Goal: Transaction & Acquisition: Download file/media

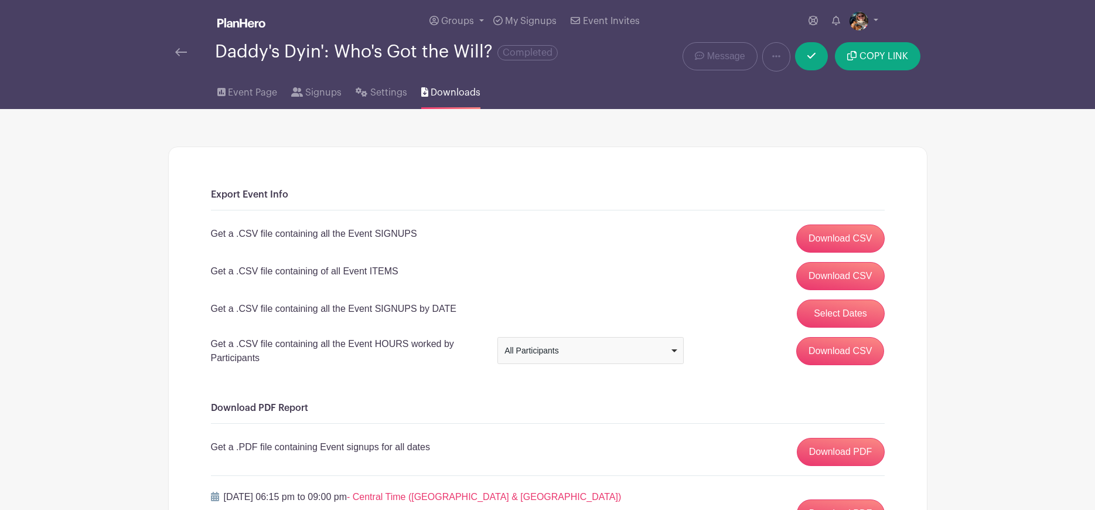
click at [179, 54] on img at bounding box center [181, 52] width 12 height 8
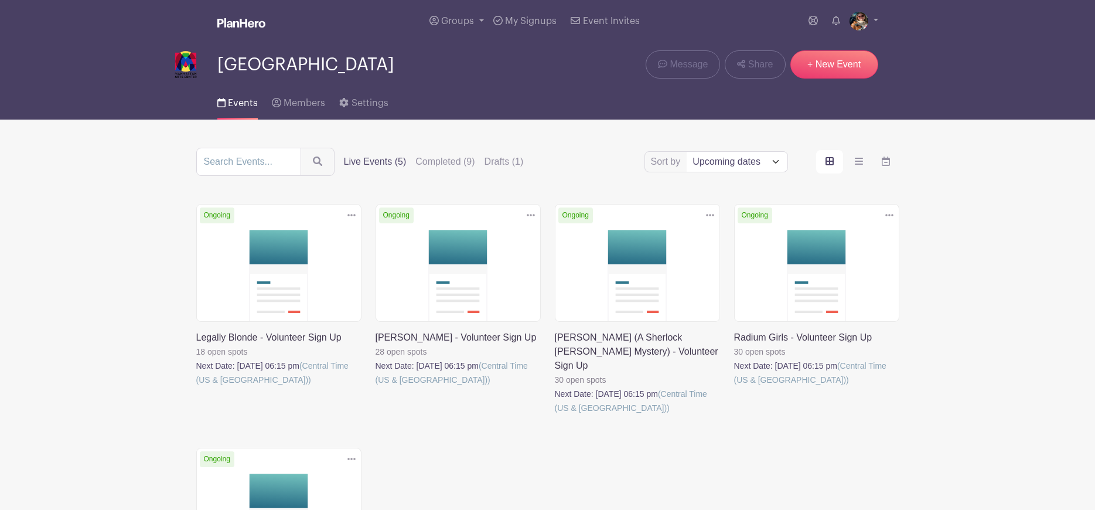
click at [375, 387] on link at bounding box center [375, 387] width 0 height 0
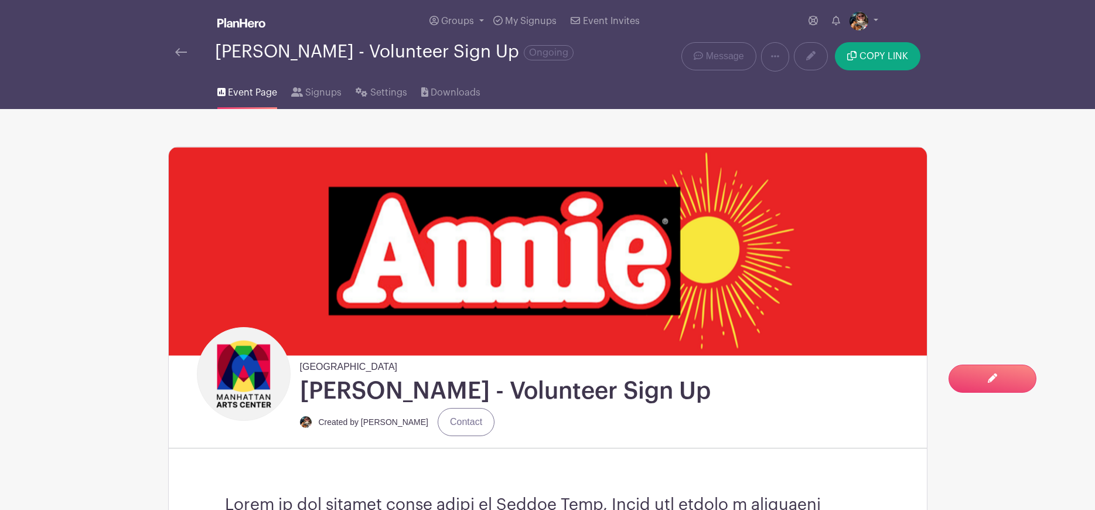
click at [183, 51] on img at bounding box center [181, 52] width 12 height 8
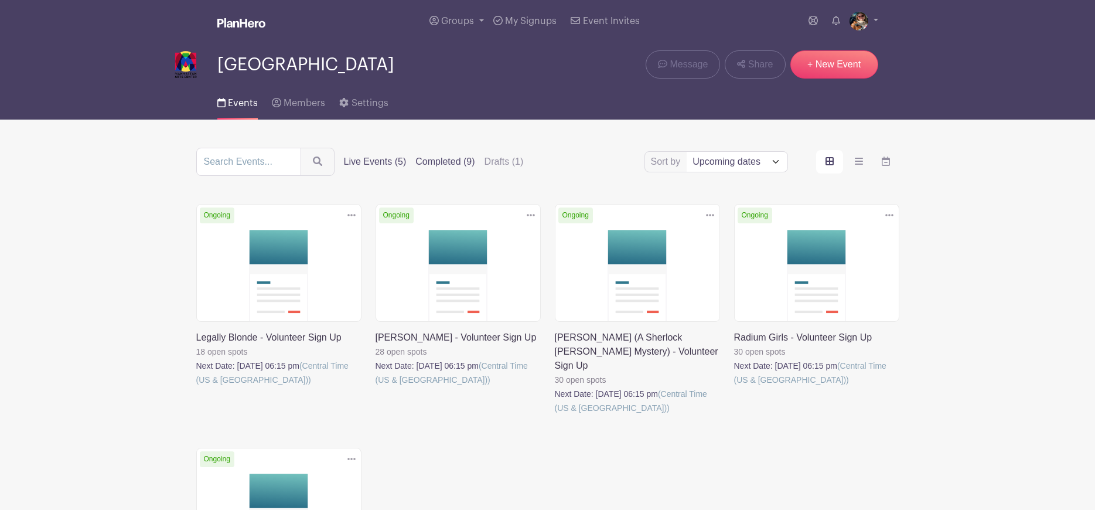
click at [426, 162] on label "Completed (9)" at bounding box center [444, 162] width 59 height 14
click at [0, 0] on input "Completed (9)" at bounding box center [0, 0] width 0 height 0
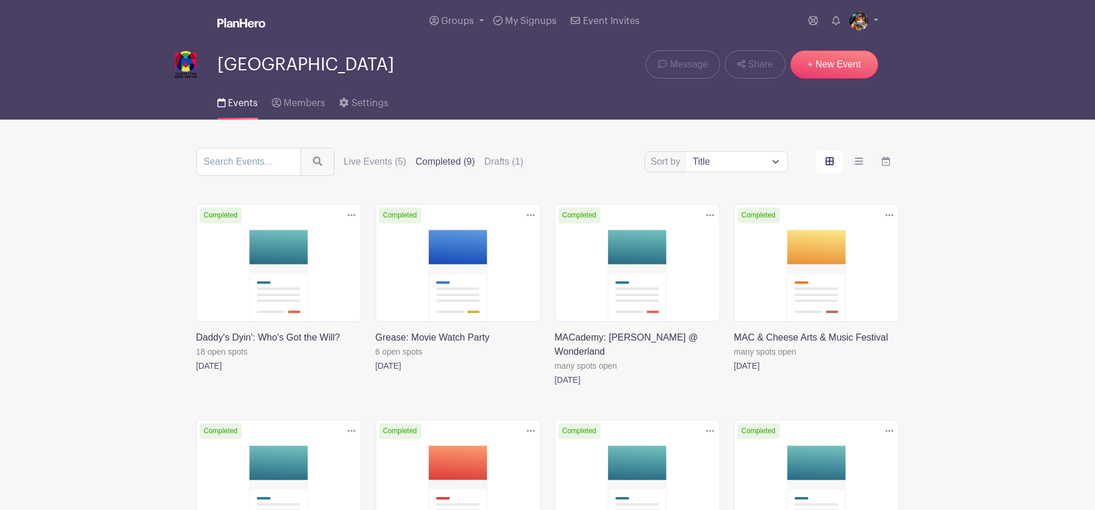
click at [375, 372] on link at bounding box center [375, 372] width 0 height 0
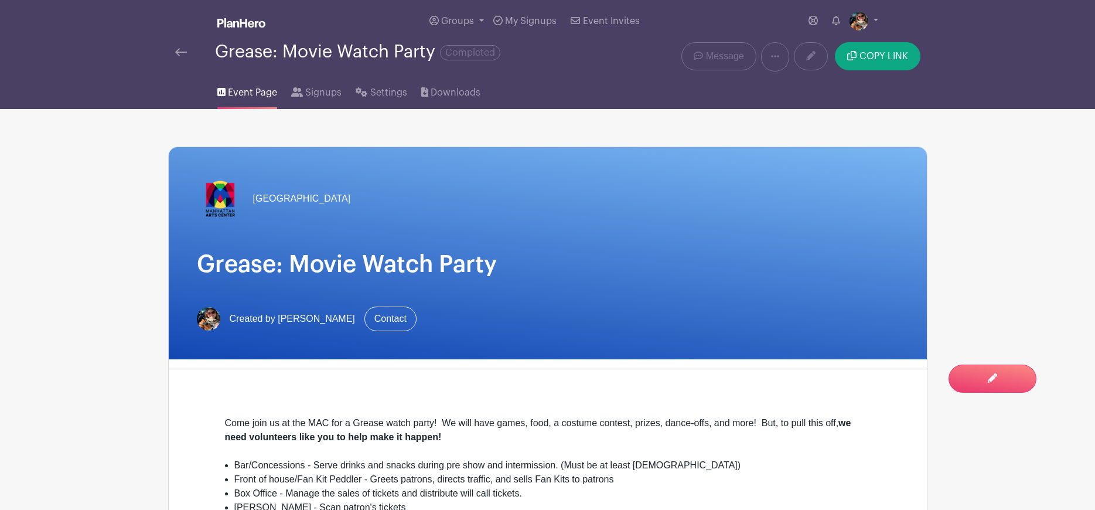
click at [174, 47] on div "Grease: Movie Watch Party Completed" at bounding box center [389, 56] width 443 height 29
click at [180, 55] on img at bounding box center [181, 52] width 12 height 8
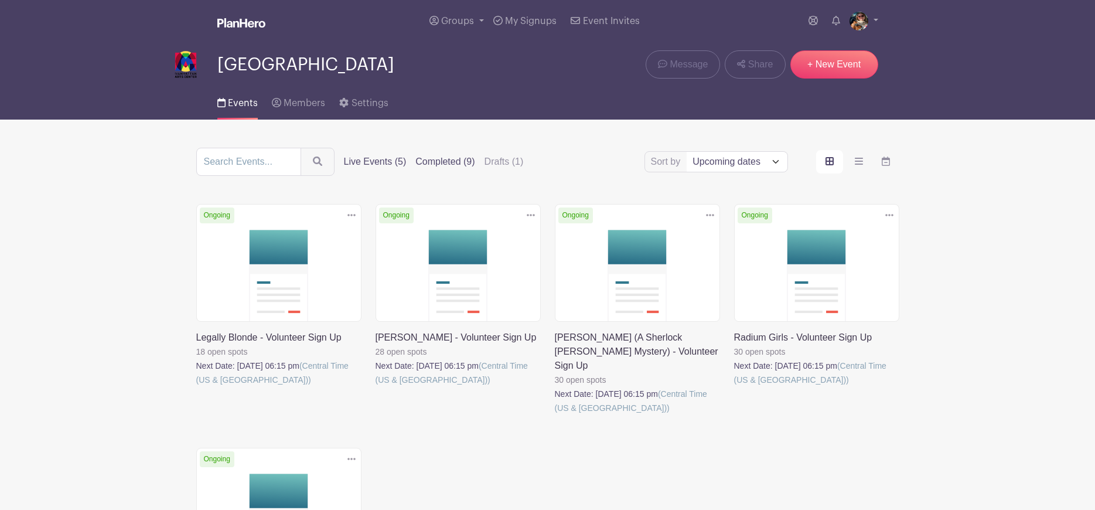
click at [425, 166] on label "Completed (9)" at bounding box center [444, 162] width 59 height 14
click at [0, 0] on input "Completed (9)" at bounding box center [0, 0] width 0 height 0
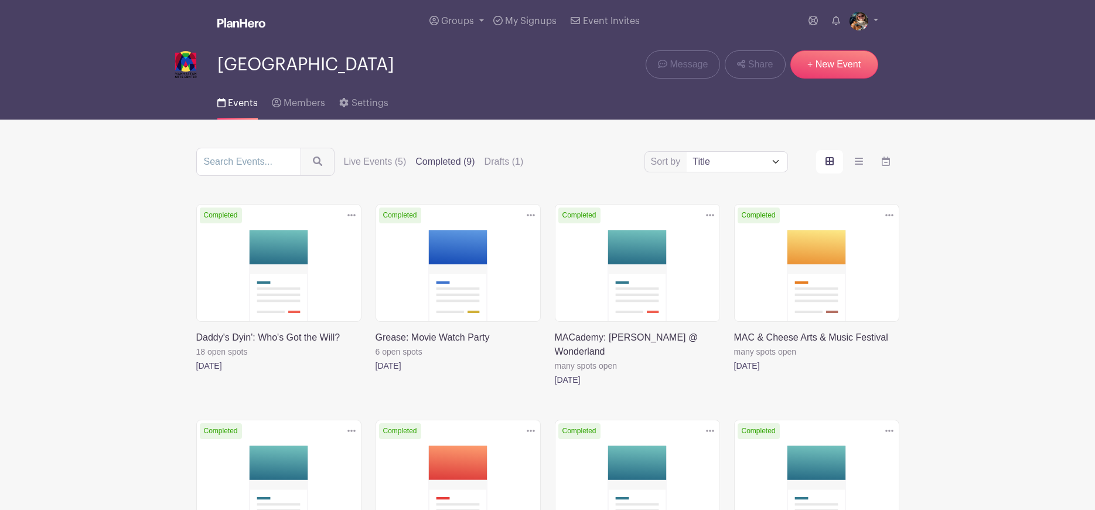
click at [531, 216] on icon at bounding box center [531, 214] width 8 height 9
click at [555, 387] on link at bounding box center [555, 387] width 0 height 0
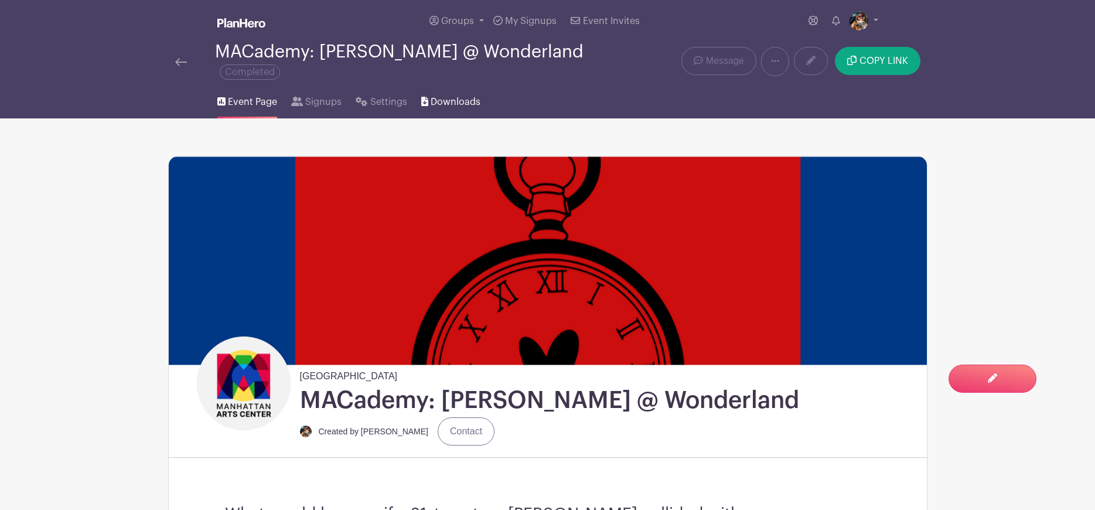
click at [443, 97] on span "Downloads" at bounding box center [455, 102] width 50 height 14
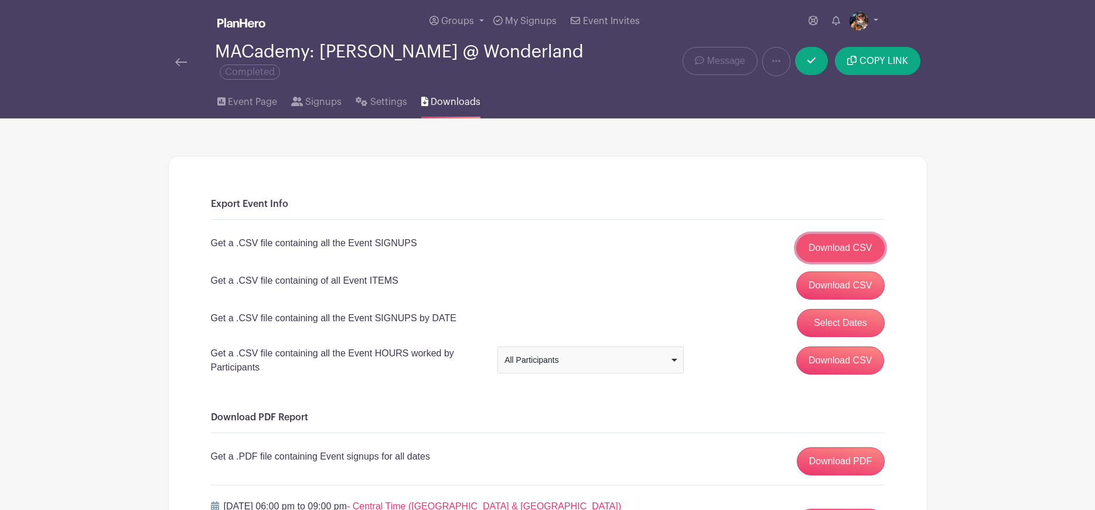
click at [841, 234] on link "Download CSV" at bounding box center [840, 248] width 88 height 28
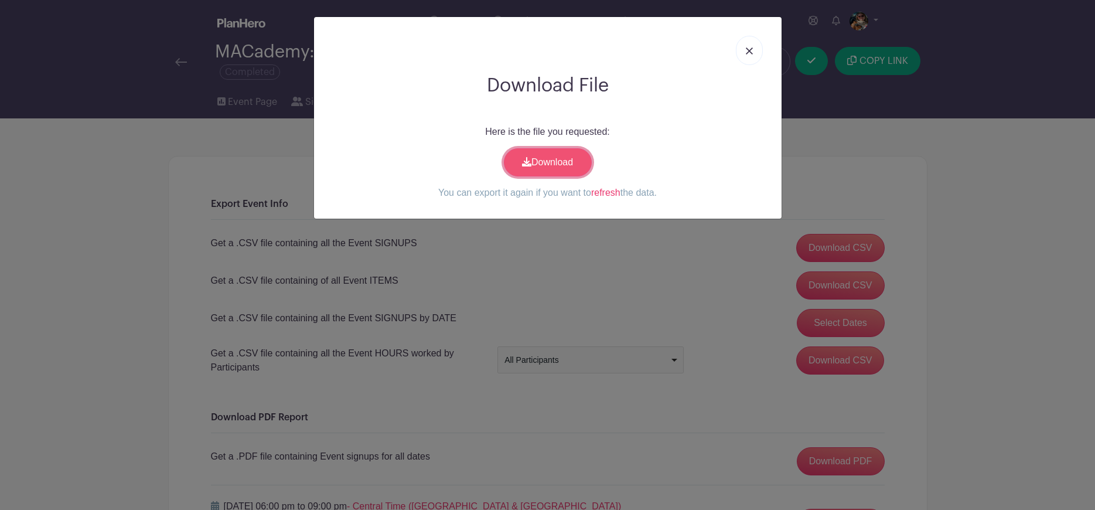
click at [537, 162] on link "Download" at bounding box center [548, 162] width 88 height 28
click at [548, 161] on link "Download" at bounding box center [548, 162] width 88 height 28
click at [751, 49] on img at bounding box center [749, 50] width 7 height 7
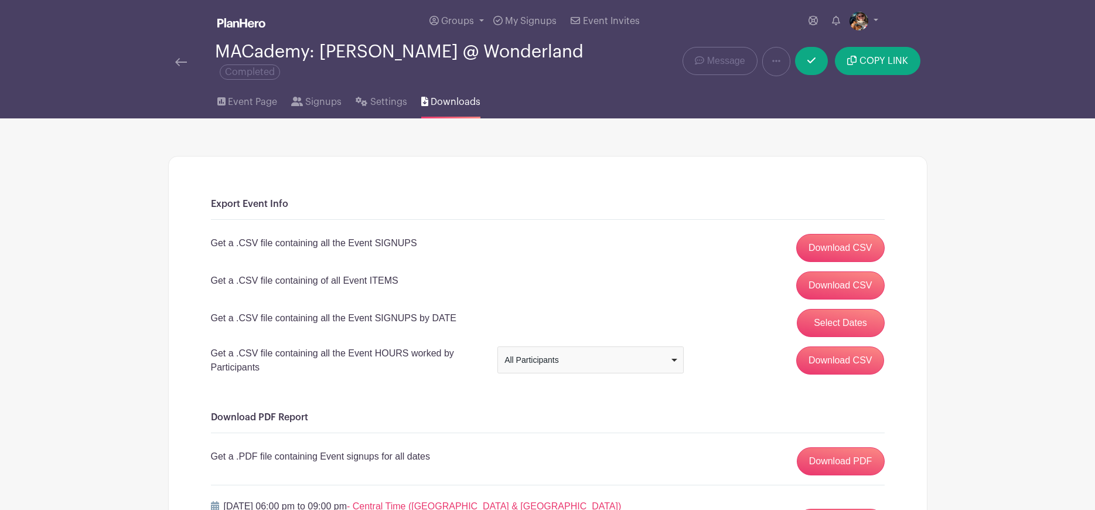
click at [176, 58] on img at bounding box center [181, 62] width 12 height 8
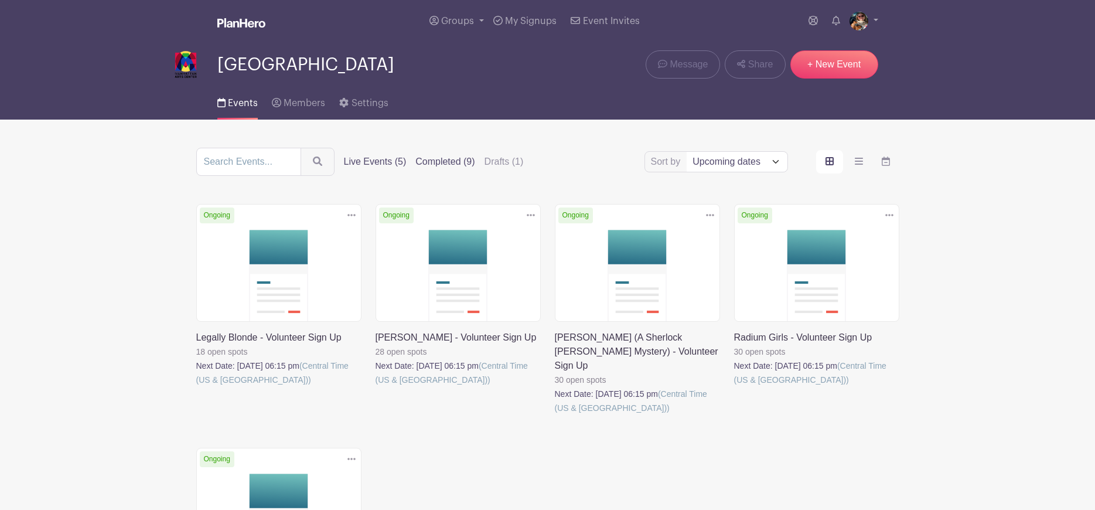
click at [442, 162] on label "Completed (9)" at bounding box center [444, 162] width 59 height 14
click at [0, 0] on input "Completed (9)" at bounding box center [0, 0] width 0 height 0
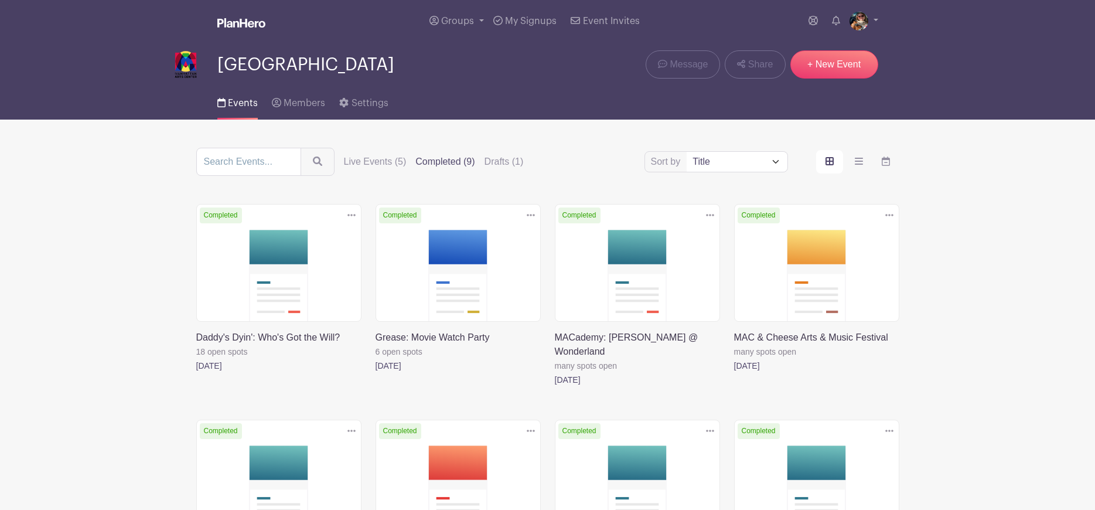
click at [375, 372] on link at bounding box center [375, 372] width 0 height 0
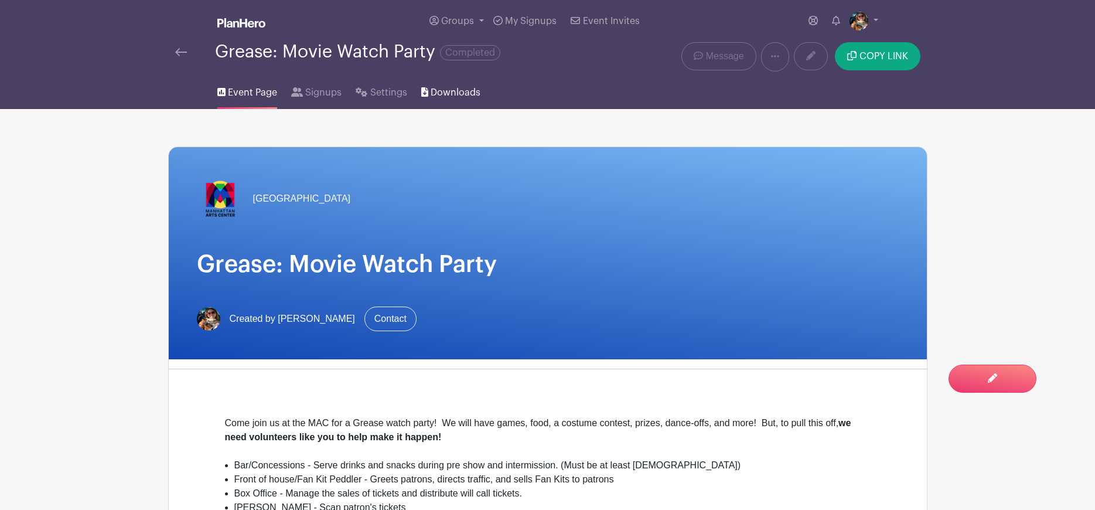
click at [449, 98] on span "Downloads" at bounding box center [455, 93] width 50 height 14
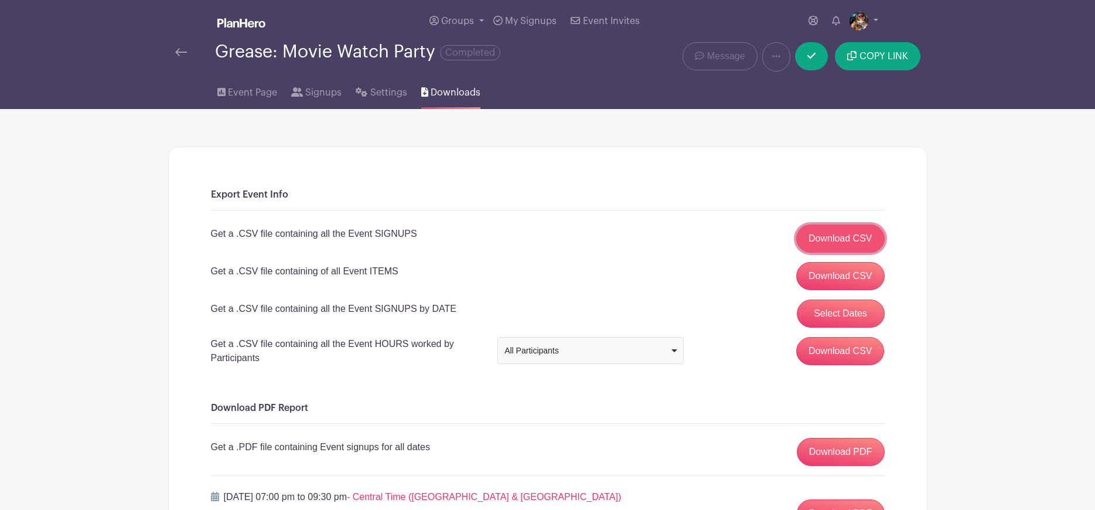
click at [866, 245] on link "Download CSV" at bounding box center [840, 238] width 88 height 28
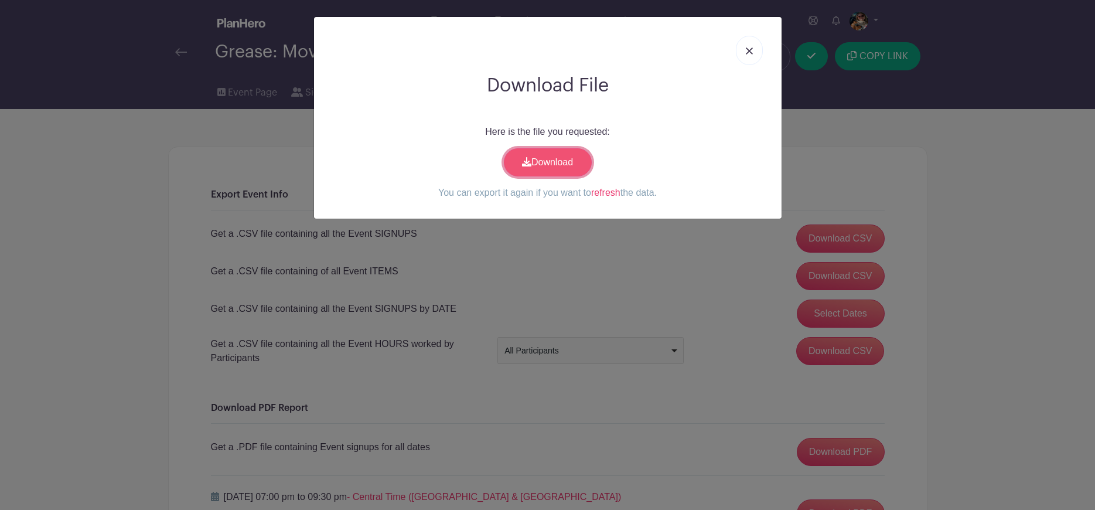
click at [578, 153] on link "Download" at bounding box center [548, 162] width 88 height 28
click at [755, 53] on link at bounding box center [749, 50] width 27 height 29
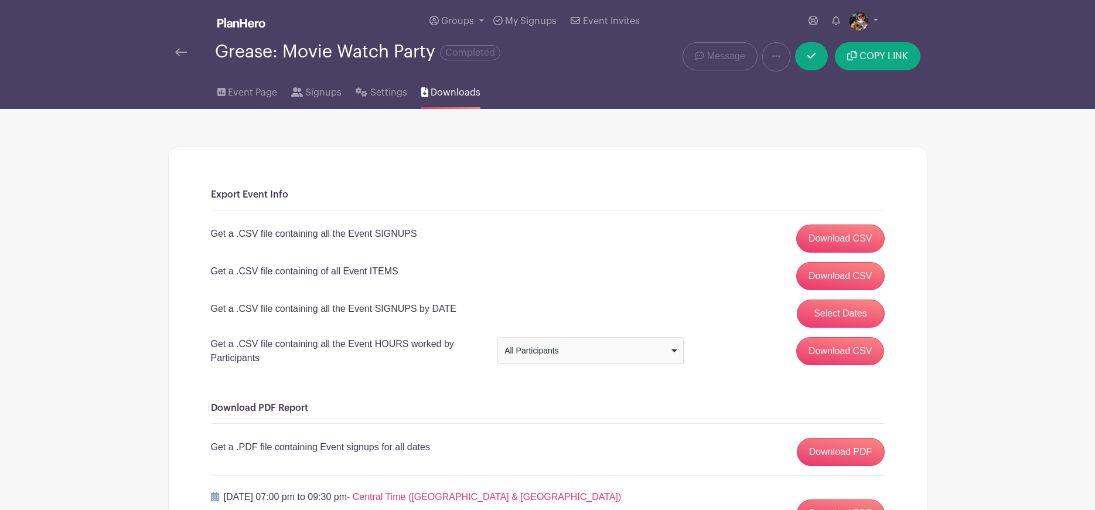
click at [178, 51] on img at bounding box center [181, 52] width 12 height 8
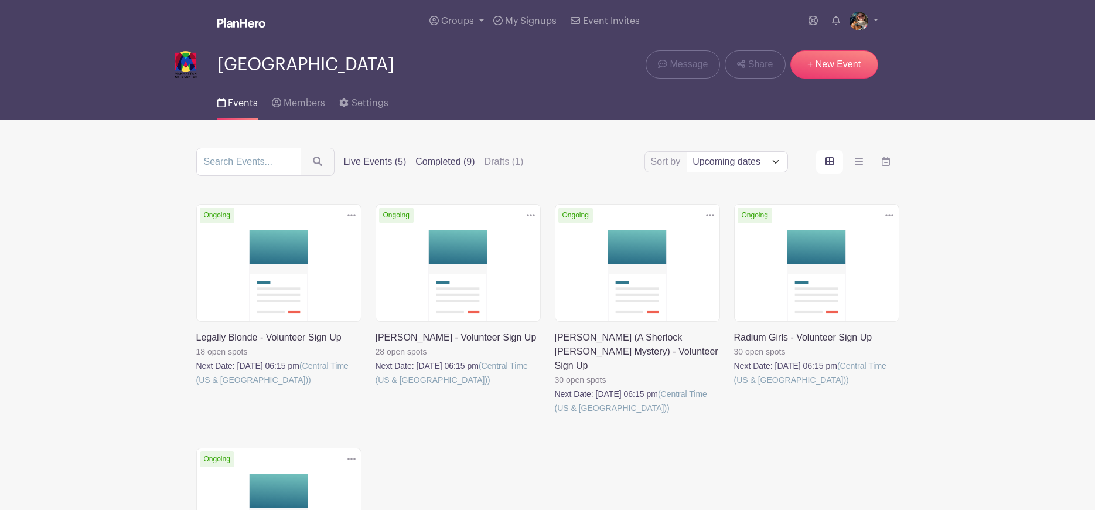
click at [453, 162] on label "Completed (9)" at bounding box center [444, 162] width 59 height 14
click at [0, 0] on input "Completed (9)" at bounding box center [0, 0] width 0 height 0
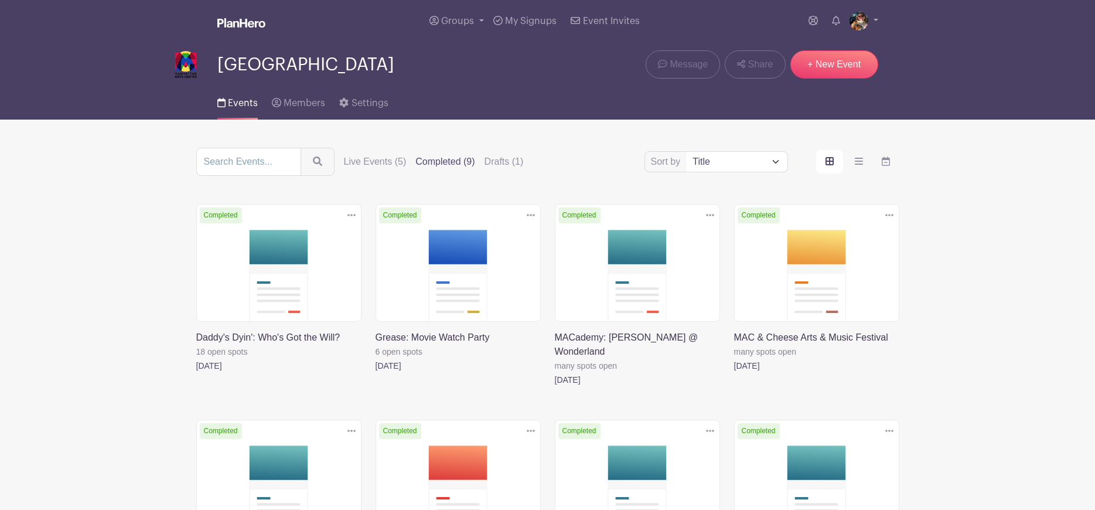
click at [734, 372] on link at bounding box center [734, 372] width 0 height 0
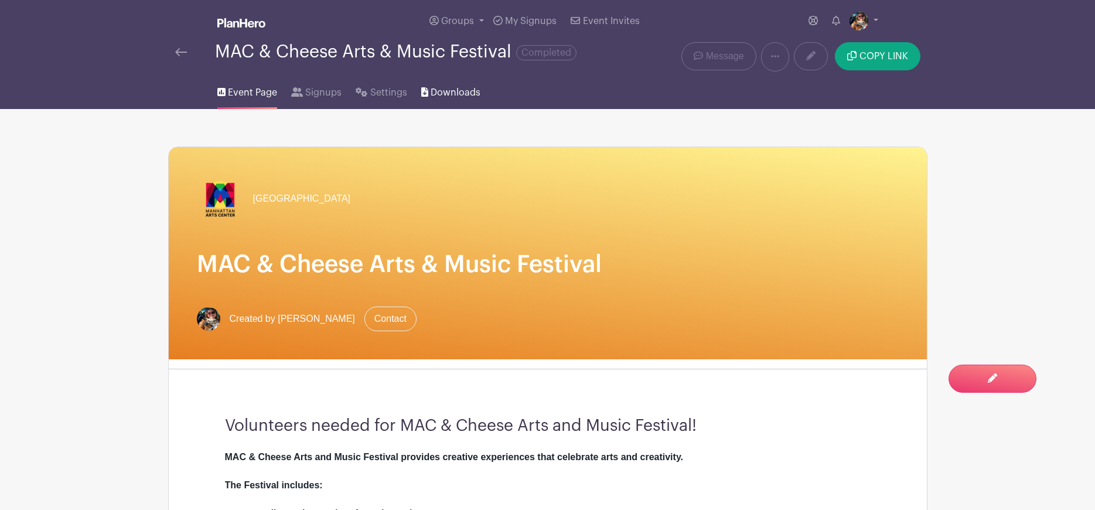
click at [454, 87] on span "Downloads" at bounding box center [455, 93] width 50 height 14
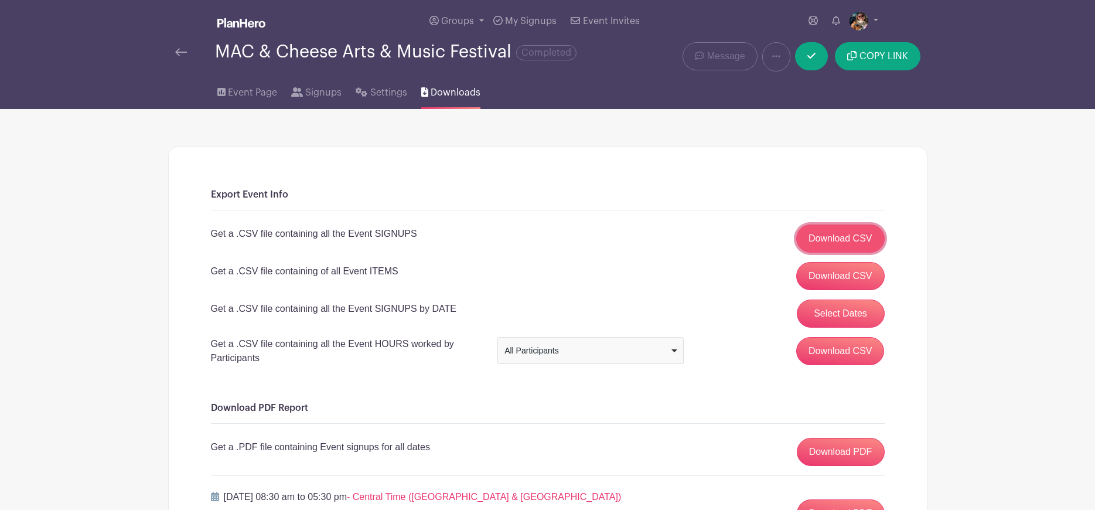
click at [859, 239] on link "Download CSV" at bounding box center [840, 238] width 88 height 28
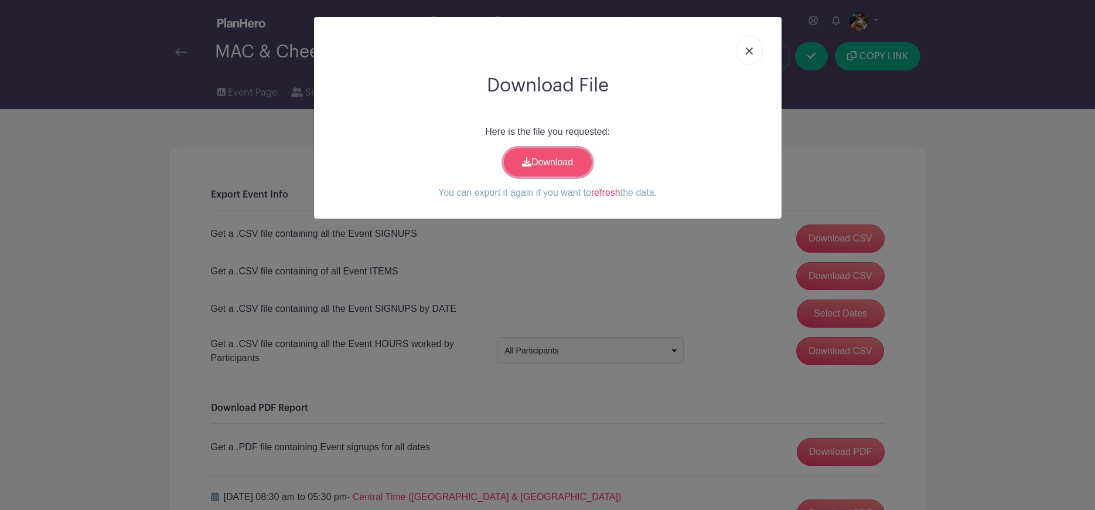
click at [562, 156] on link "Download" at bounding box center [548, 162] width 88 height 28
drag, startPoint x: 743, startPoint y: 53, endPoint x: 938, endPoint y: 1, distance: 202.6
click at [744, 53] on link at bounding box center [749, 50] width 27 height 29
